Goal: Information Seeking & Learning: Check status

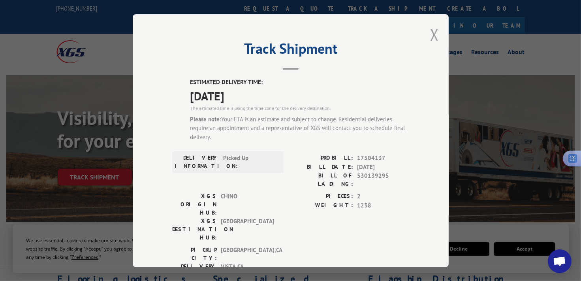
click at [430, 35] on button "Close modal" at bounding box center [434, 34] width 9 height 21
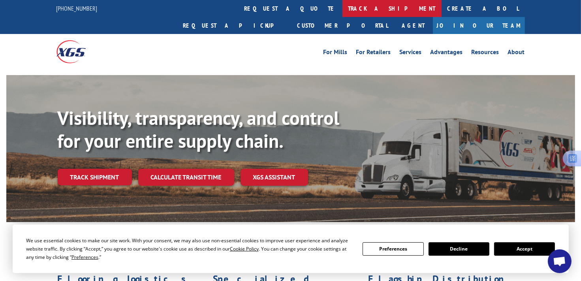
click at [342, 6] on link "track a shipment" at bounding box center [391, 8] width 99 height 17
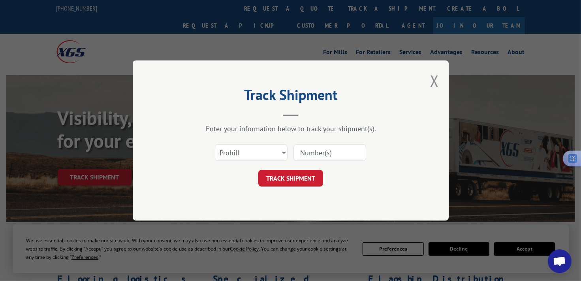
click at [334, 152] on input at bounding box center [329, 152] width 73 height 17
paste input "17496451"
type input "17496451"
click at [281, 186] on button "TRACK SHIPMENT" at bounding box center [290, 178] width 65 height 17
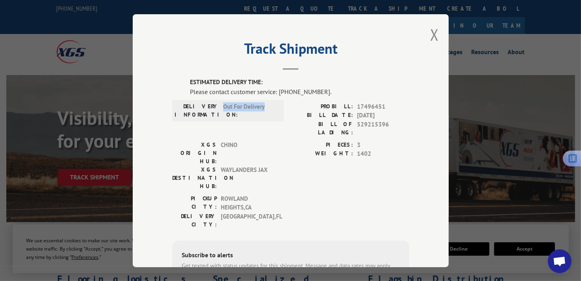
drag, startPoint x: 264, startPoint y: 107, endPoint x: 219, endPoint y: 105, distance: 45.1
click at [219, 105] on div "DELIVERY INFORMATION: Out For Delivery" at bounding box center [228, 110] width 107 height 17
copy span "Out For Delivery"
click at [291, 149] on label "WEIGHT:" at bounding box center [322, 153] width 62 height 9
